Goal: Task Accomplishment & Management: Use online tool/utility

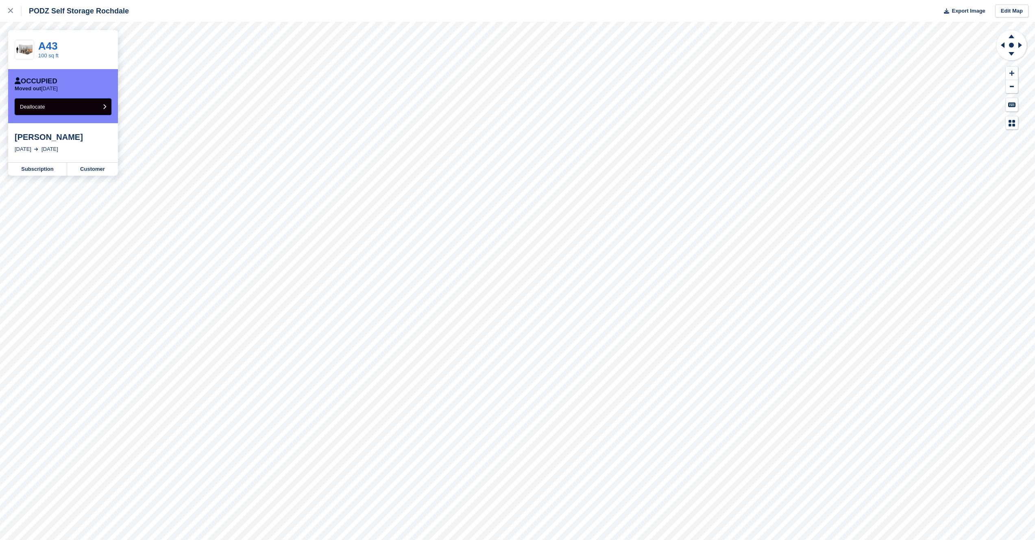
click at [68, 110] on button "Deallocate" at bounding box center [63, 106] width 97 height 17
